Goal: Task Accomplishment & Management: Manage account settings

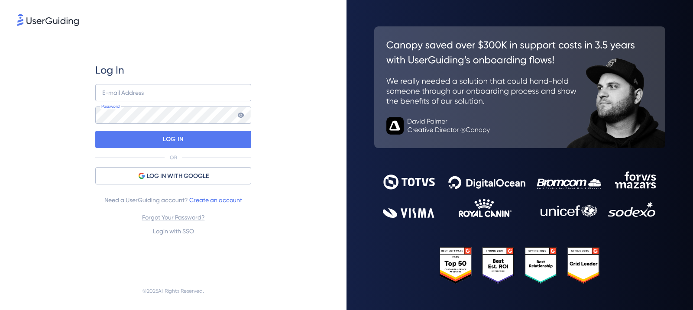
click at [220, 81] on div "Log In E-mail Address Password LOG IN OR LOG IN WITH GOOGLE Need a UserGuiding …" at bounding box center [173, 149] width 156 height 173
click at [219, 89] on input "email" at bounding box center [173, 92] width 156 height 17
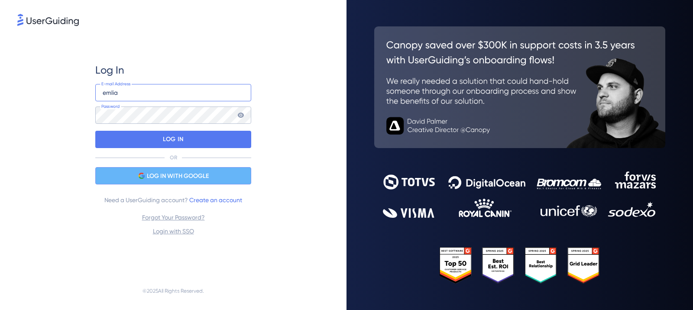
type input "emlia"
click at [224, 172] on div "LOG IN WITH GOOGLE" at bounding box center [173, 175] width 156 height 17
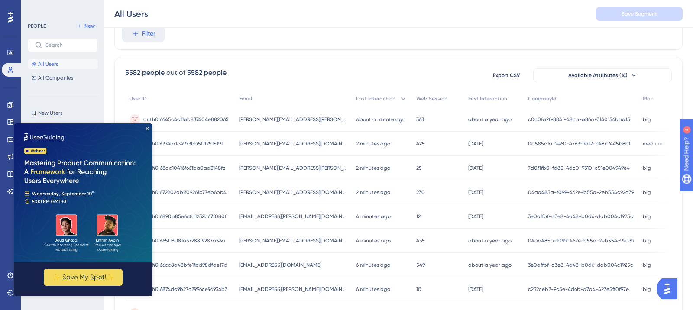
scroll to position [44, 0]
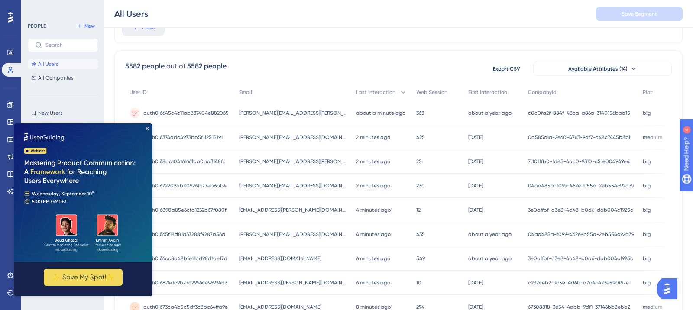
click at [145, 131] on img at bounding box center [83, 192] width 139 height 139
click at [148, 128] on icon "Close Preview" at bounding box center [147, 128] width 3 height 3
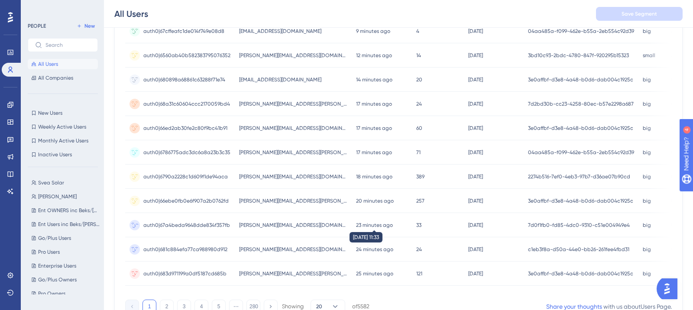
scroll to position [353, 0]
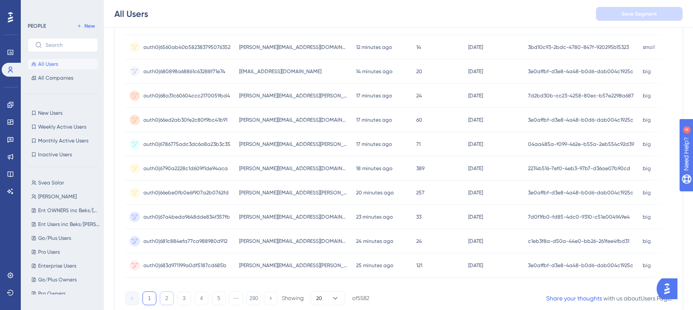
click at [165, 302] on button "2" at bounding box center [167, 299] width 14 height 14
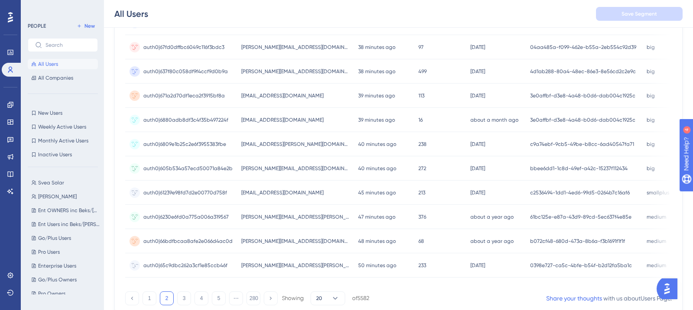
scroll to position [388, 0]
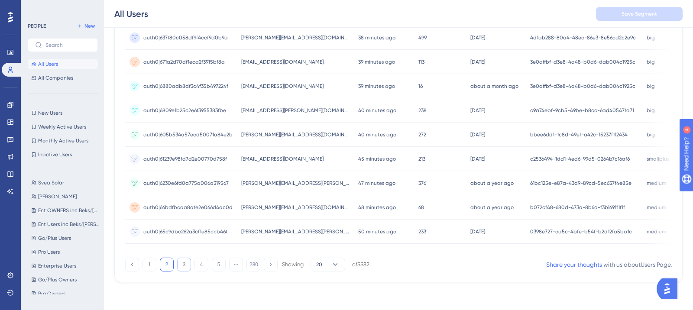
click at [187, 265] on button "3" at bounding box center [184, 265] width 14 height 14
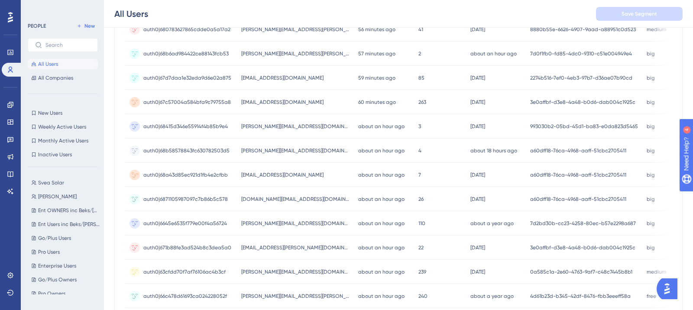
scroll to position [0, 0]
